Goal: Task Accomplishment & Management: Manage account settings

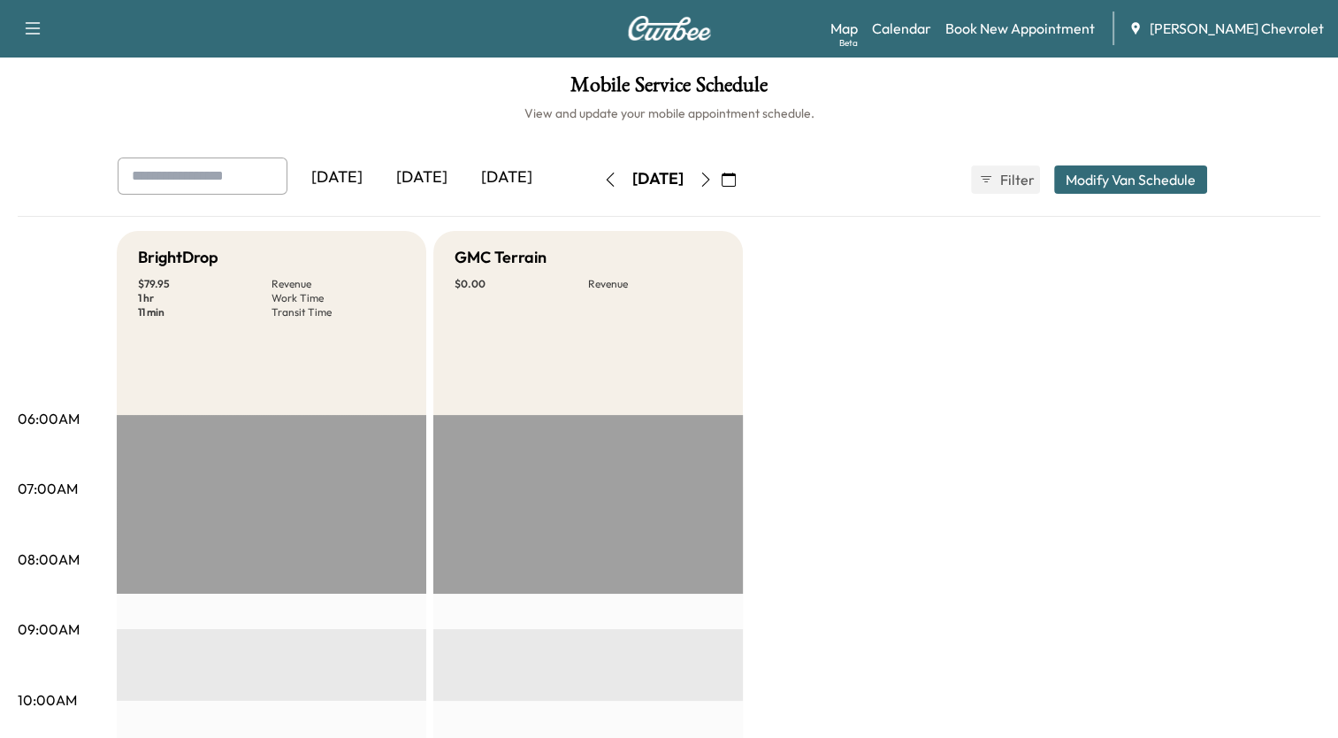
click at [736, 175] on icon "button" at bounding box center [729, 179] width 14 height 14
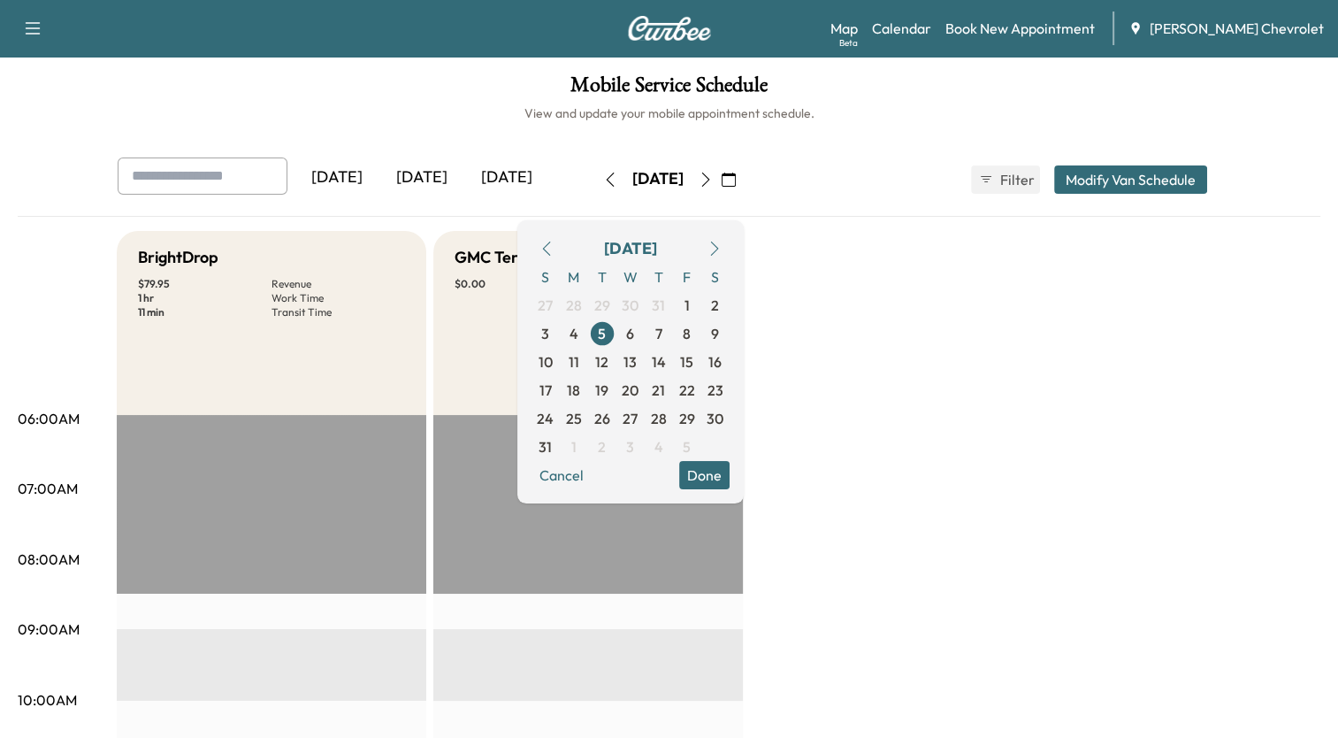
click at [722, 249] on icon "button" at bounding box center [715, 248] width 14 height 14
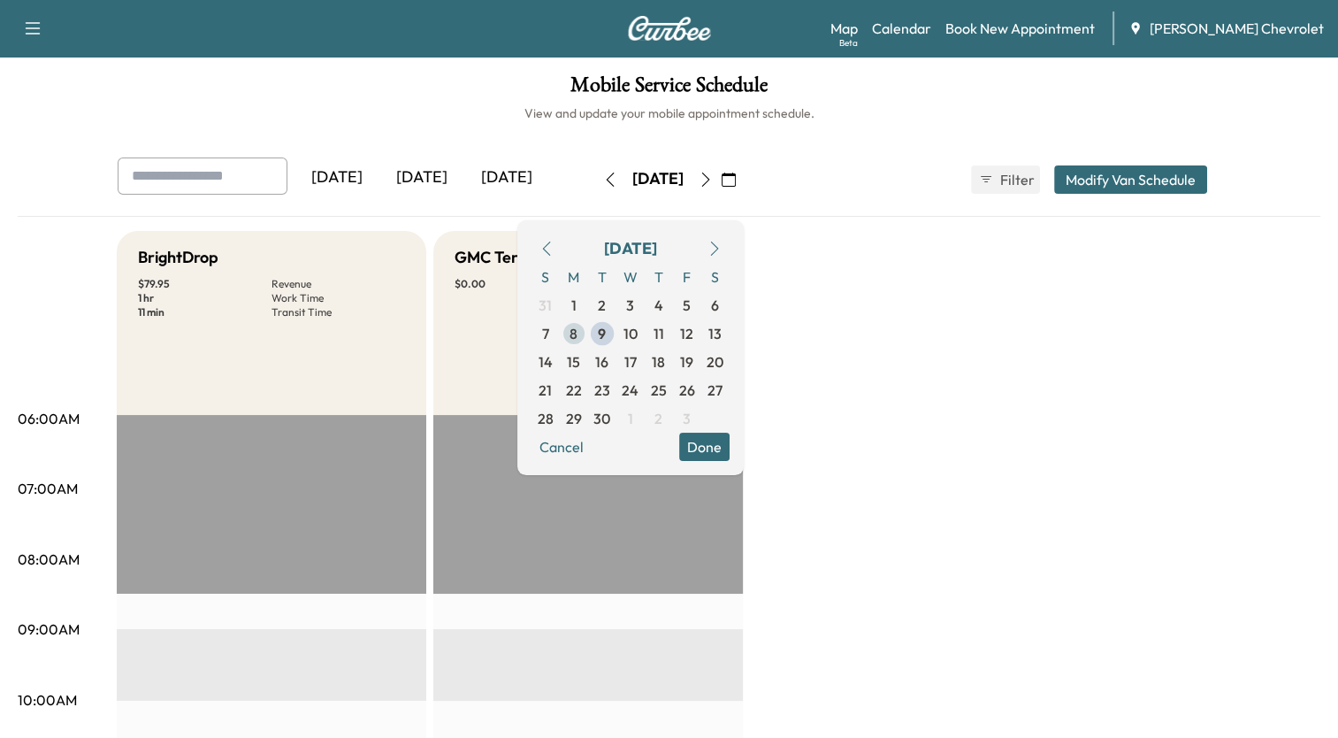
click at [578, 333] on span "8" at bounding box center [574, 333] width 8 height 21
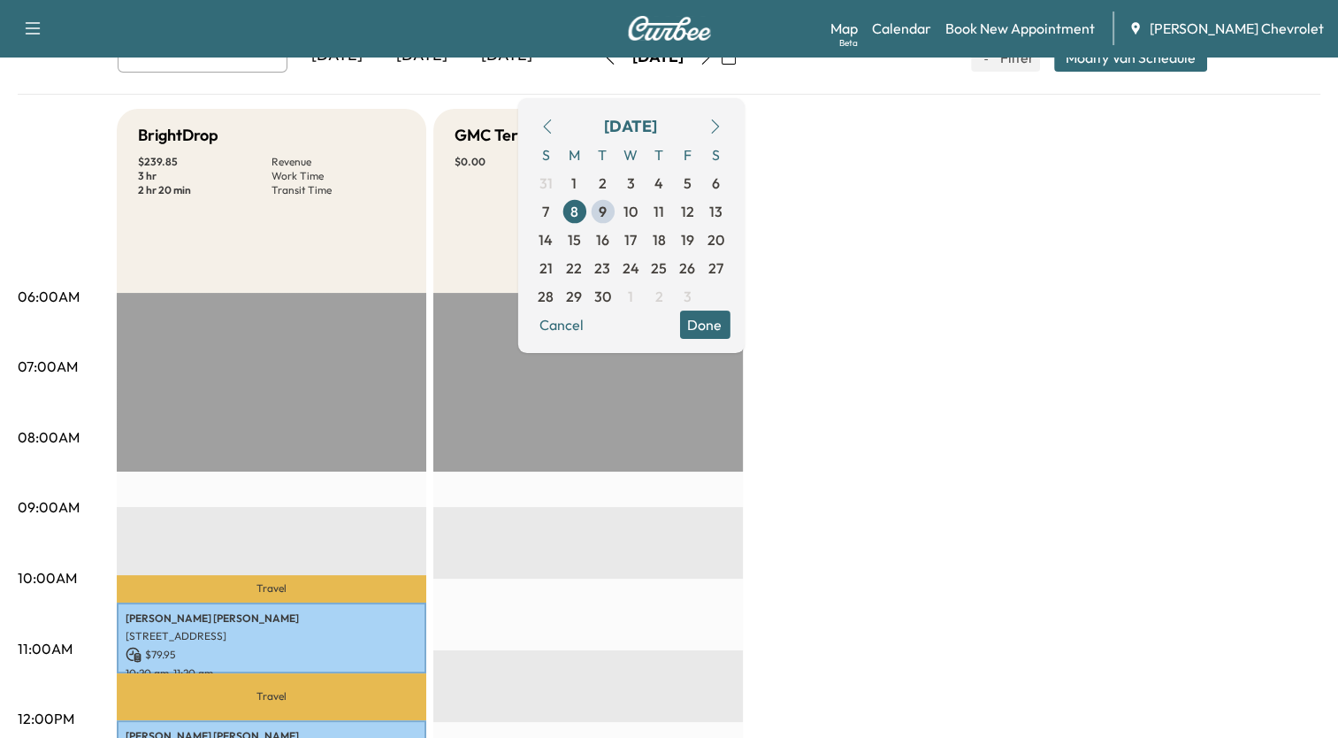
scroll to position [128, 0]
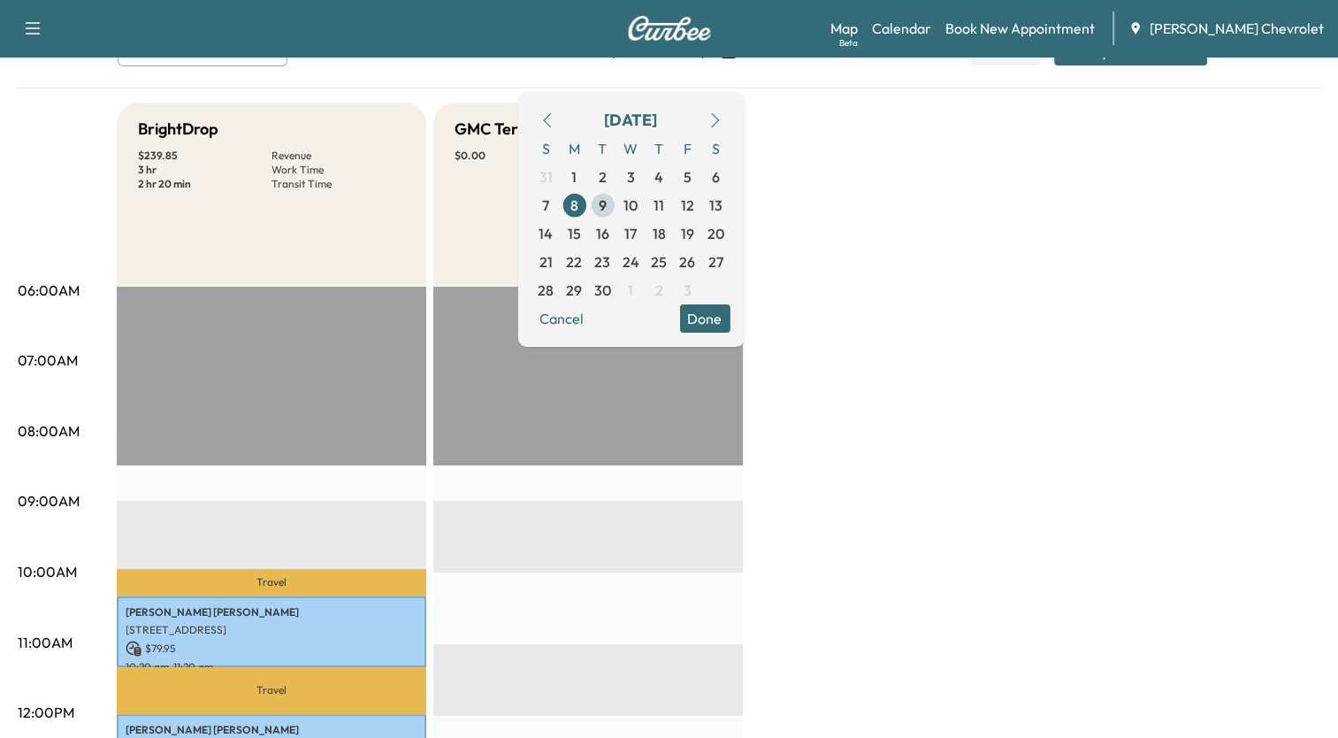
click at [607, 205] on span "9" at bounding box center [603, 205] width 8 height 21
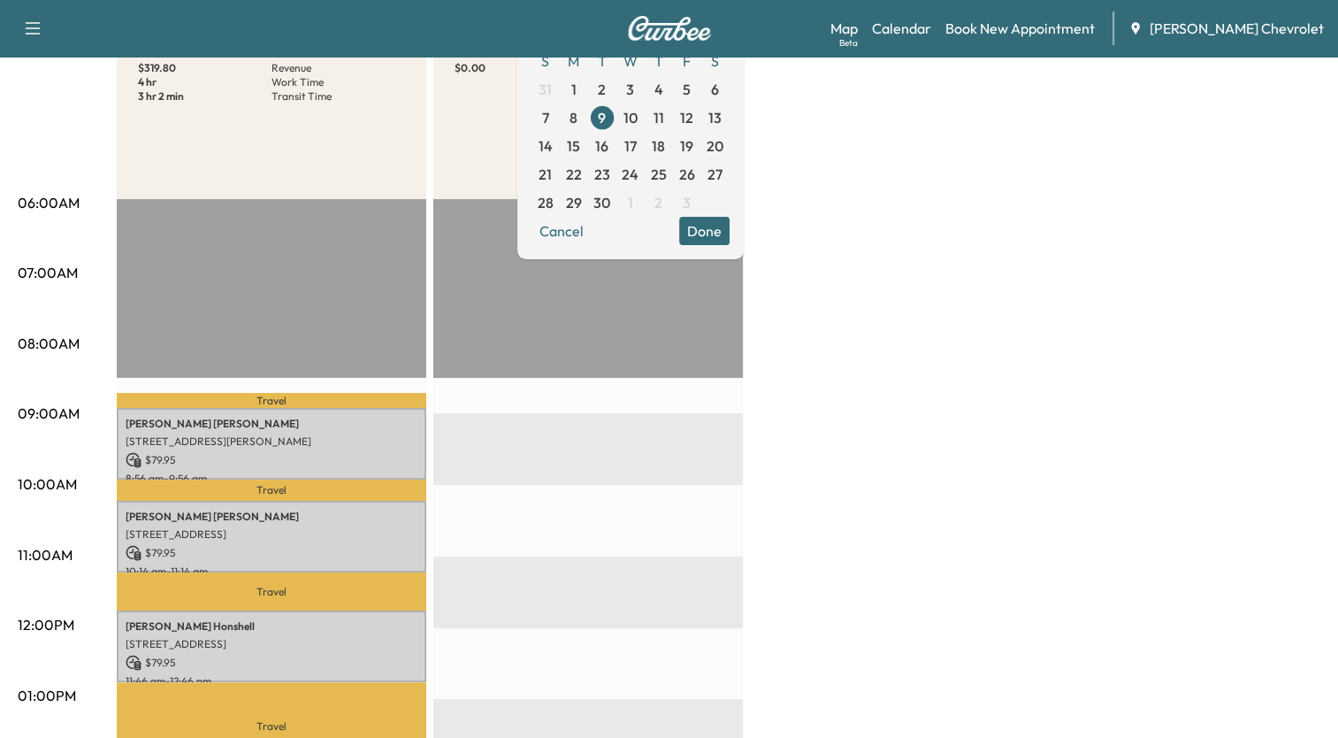
scroll to position [135, 0]
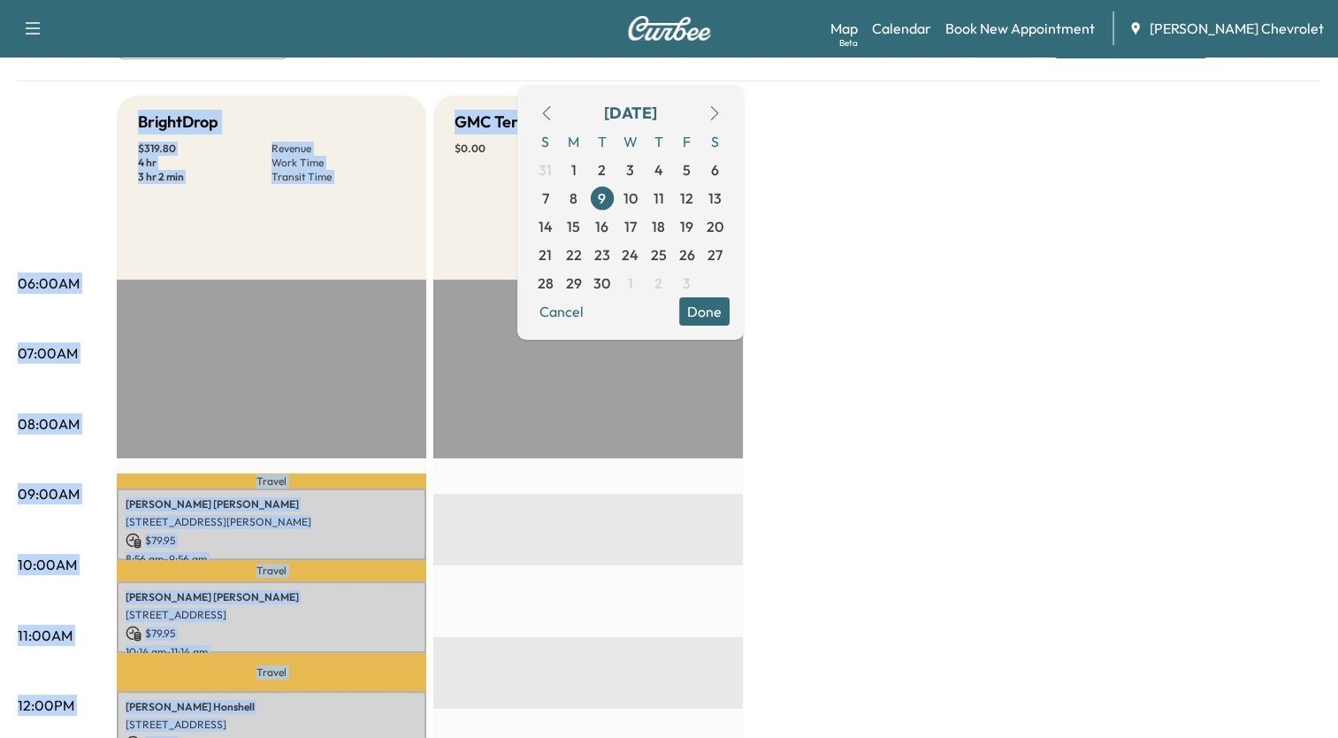
drag, startPoint x: 1337, startPoint y: 118, endPoint x: 1350, endPoint y: 52, distance: 66.6
click at [1338, 52] on html "Support Log Out Map Beta Calendar Book New Appointment [PERSON_NAME] Chevrolet …" at bounding box center [669, 234] width 1338 height 738
